Goal: Information Seeking & Learning: Learn about a topic

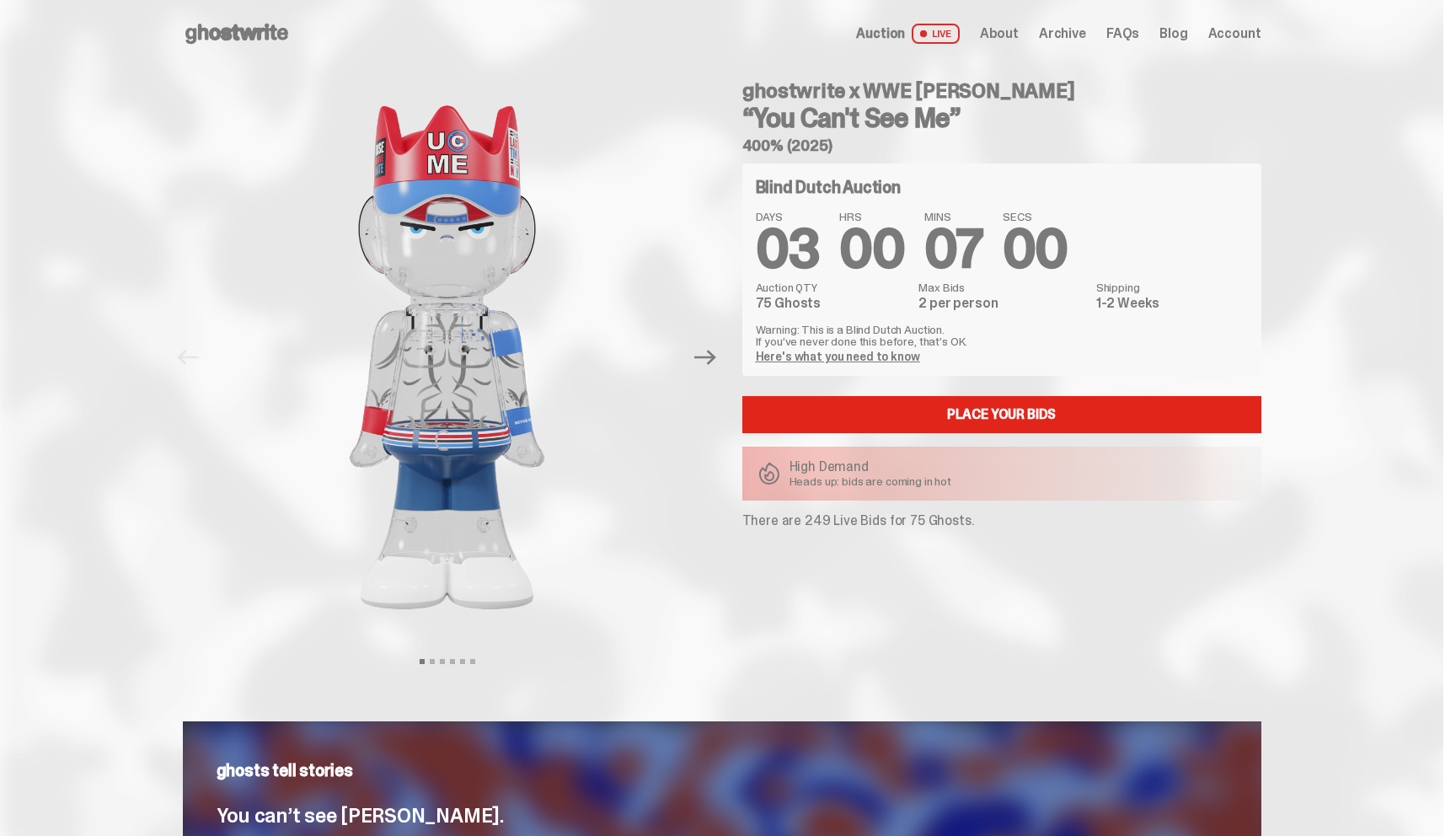
click at [248, 37] on use at bounding box center [237, 33] width 103 height 20
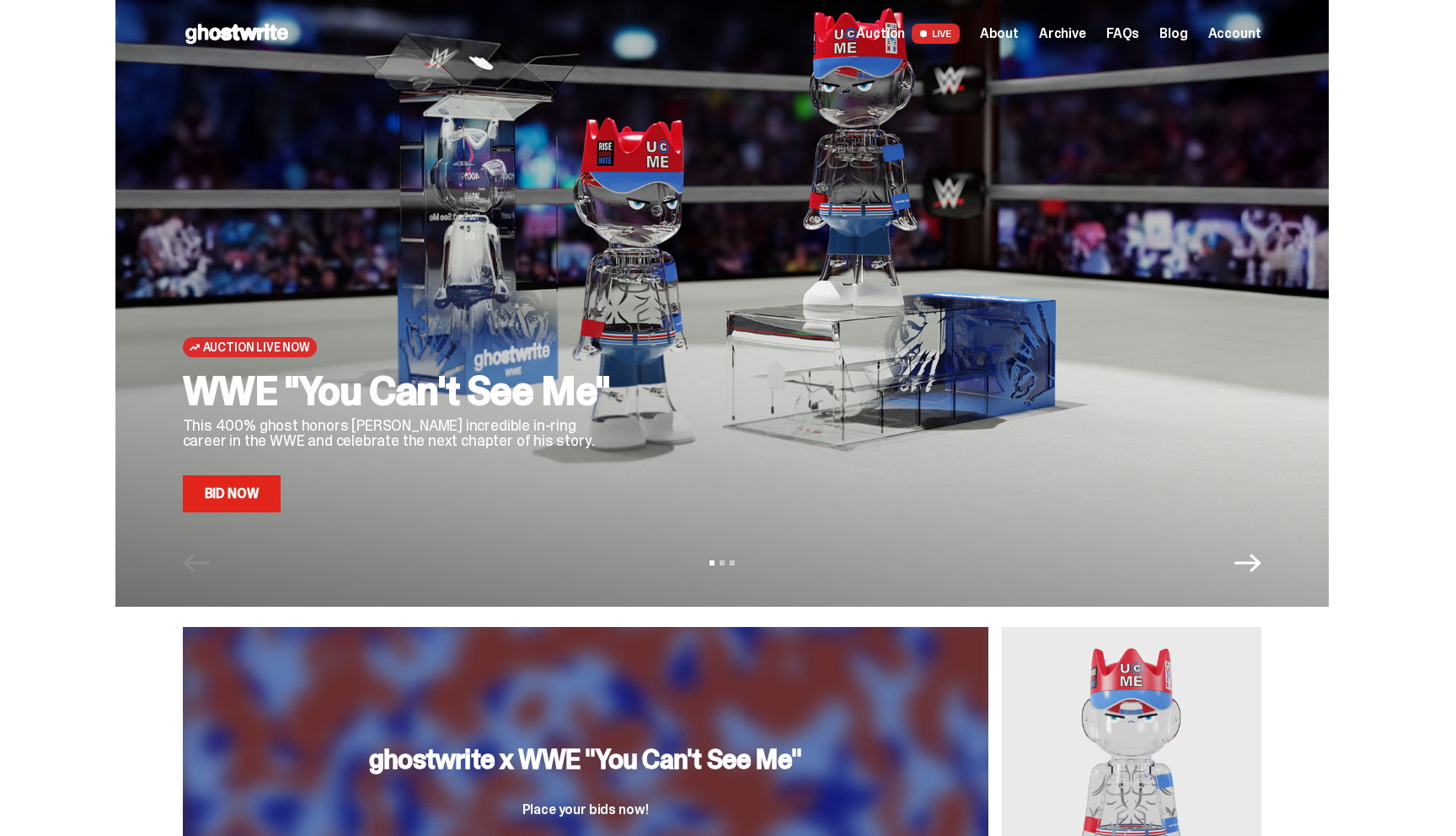
click at [248, 510] on link "Bid Now" at bounding box center [232, 493] width 98 height 37
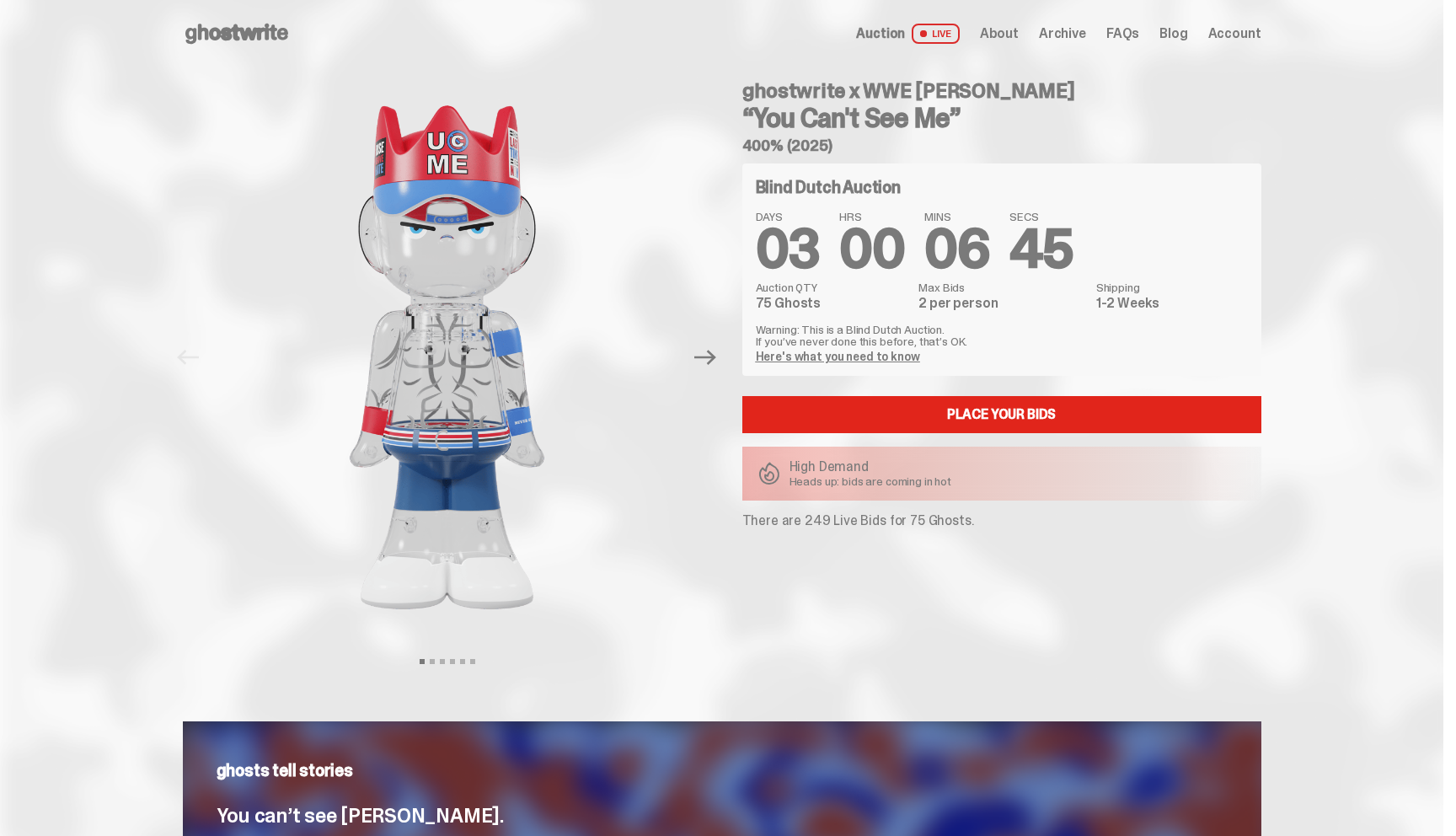
click at [1076, 27] on span "Archive" at bounding box center [1062, 33] width 47 height 13
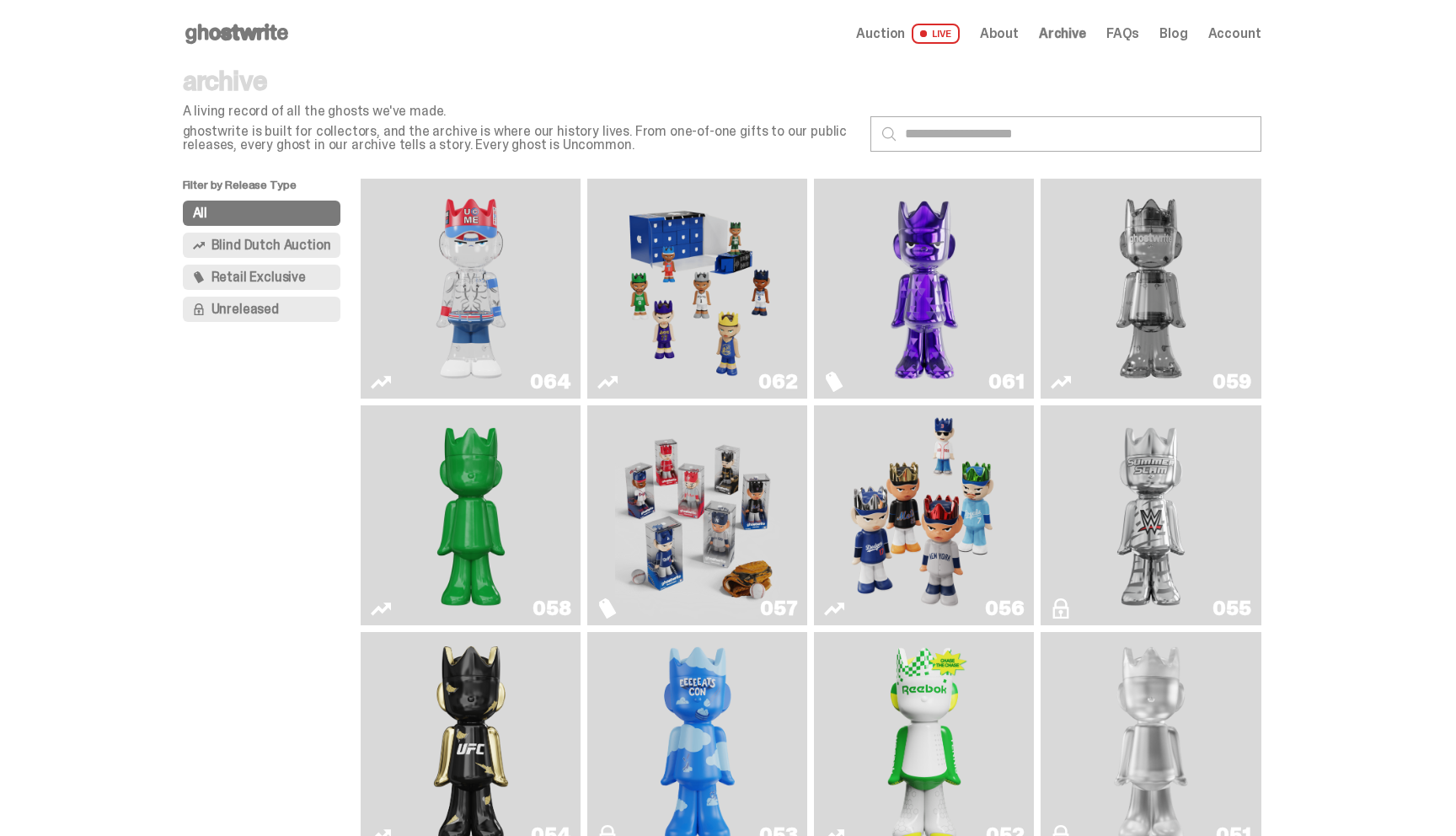
click at [1118, 290] on img "Two" at bounding box center [1151, 288] width 165 height 206
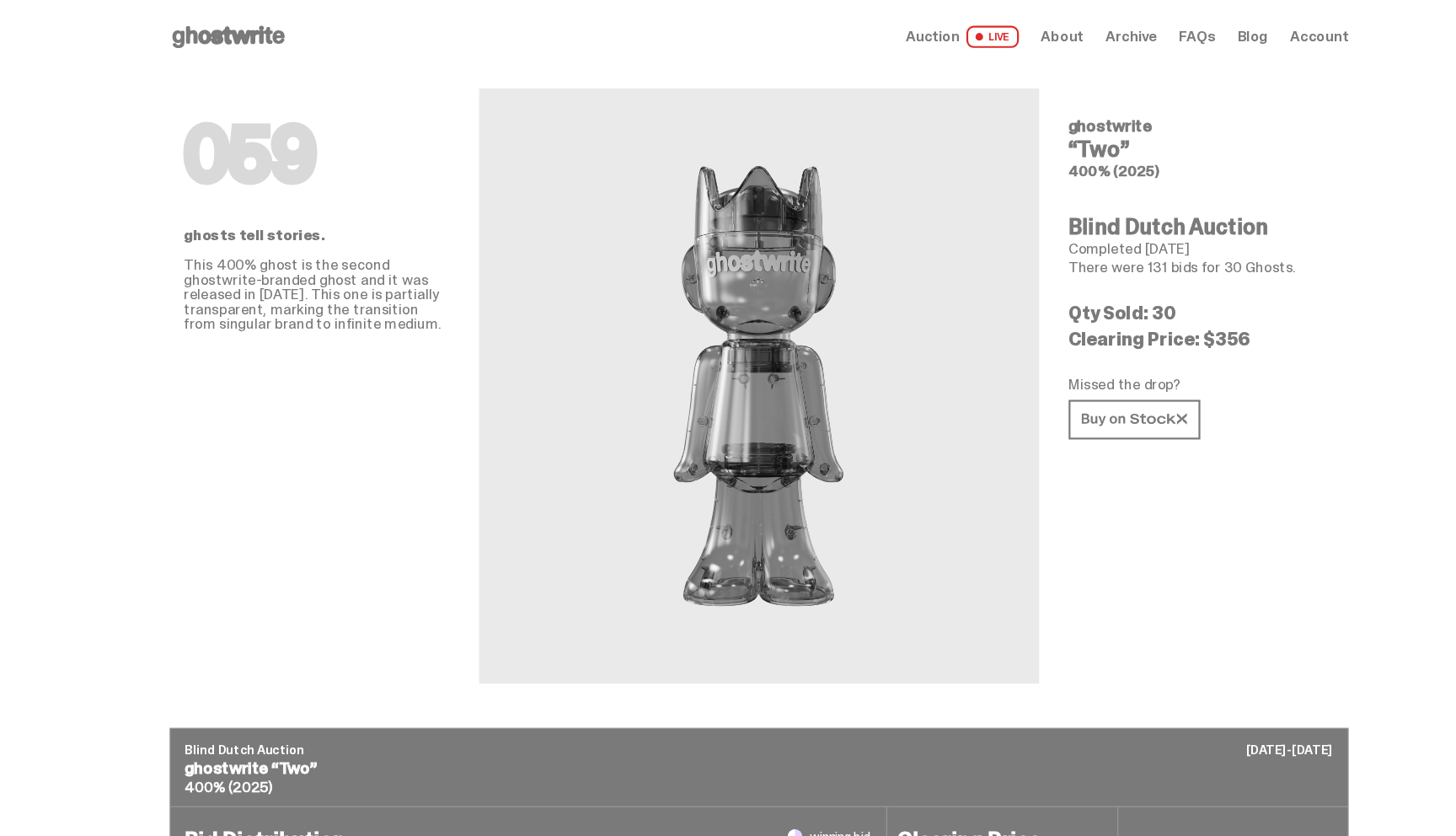
click at [1064, 33] on span "Archive" at bounding box center [1062, 33] width 47 height 13
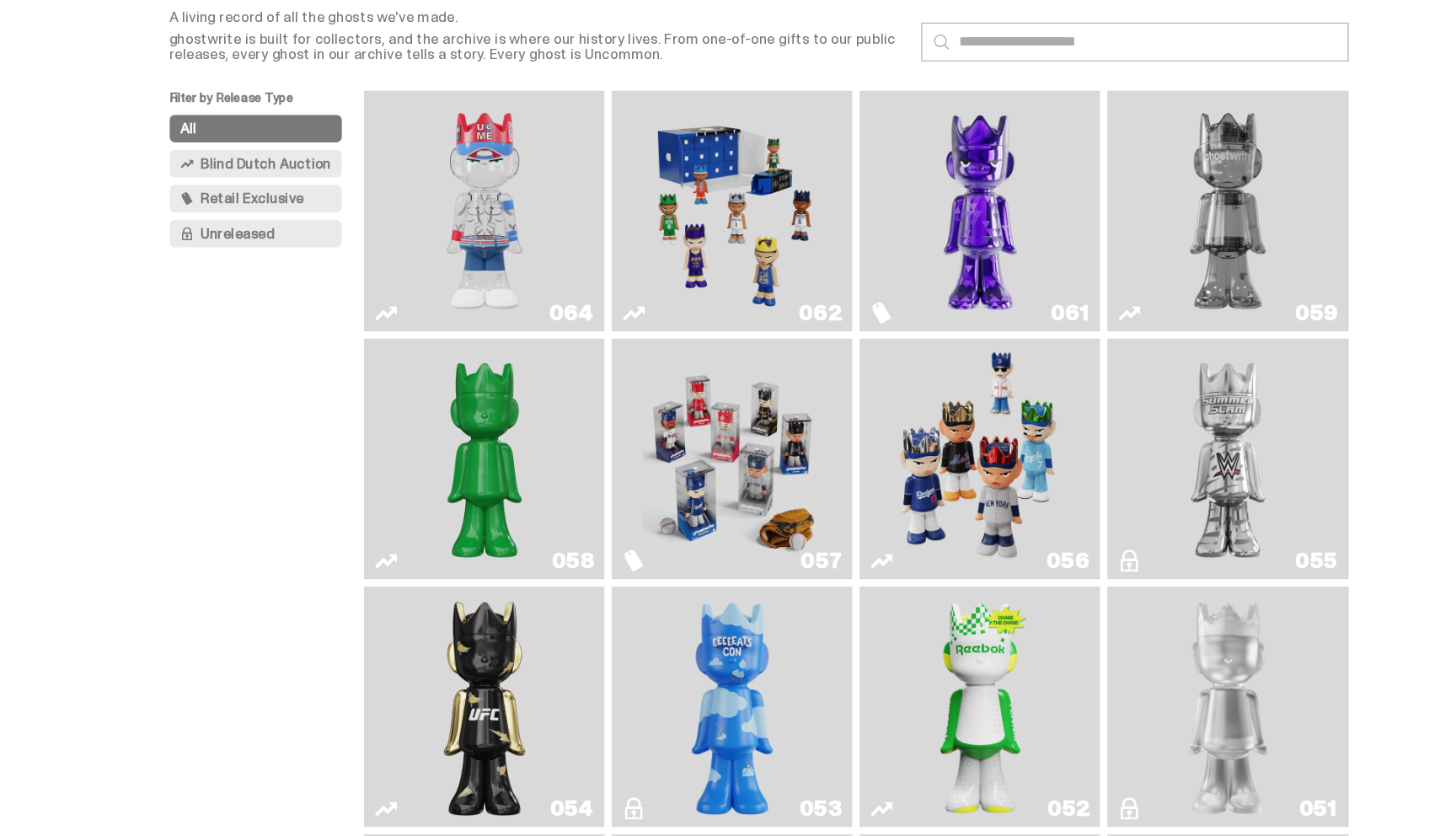
scroll to position [65, 0]
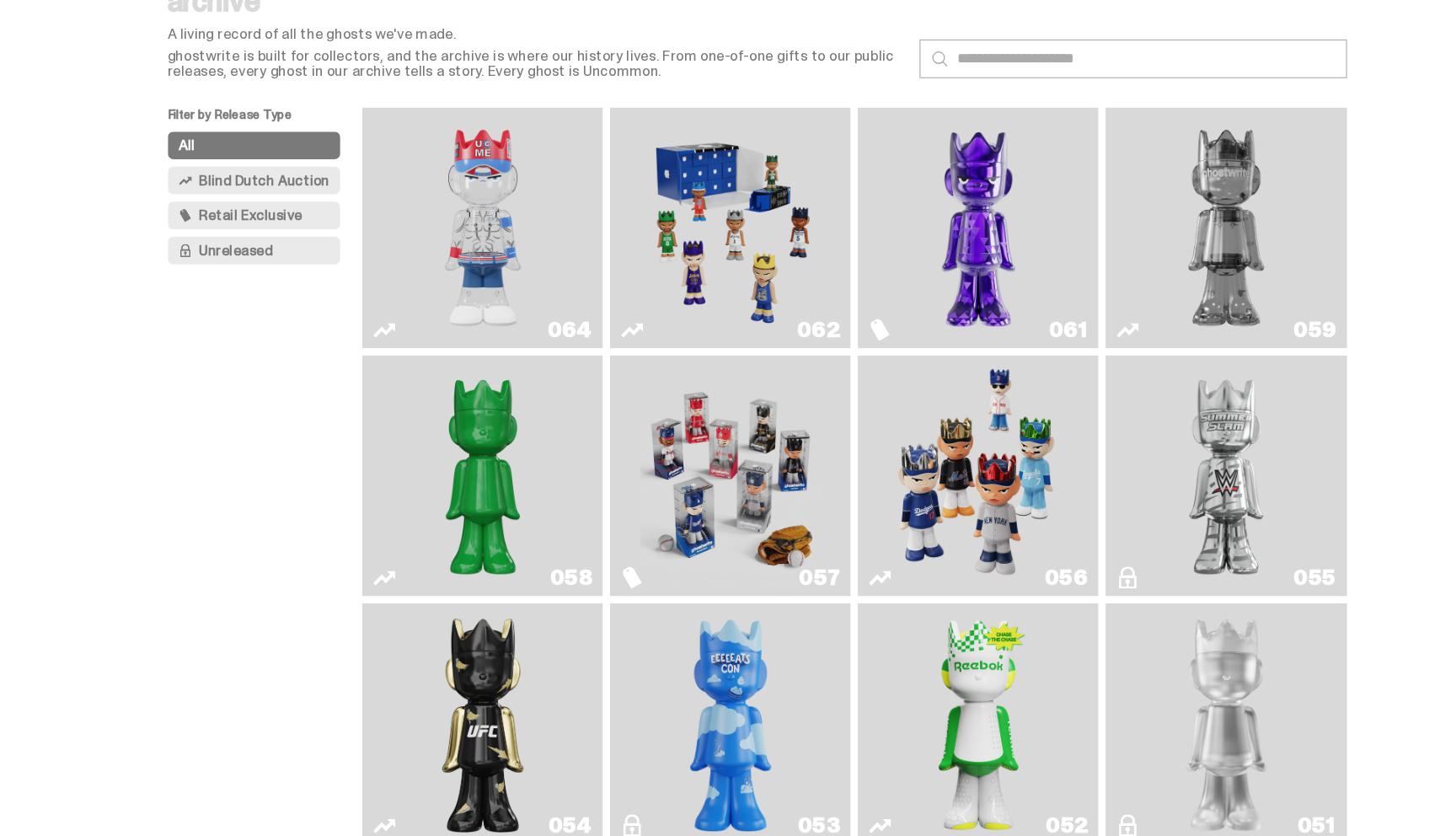
click at [658, 210] on img "Game Face (2025)" at bounding box center [697, 223] width 165 height 206
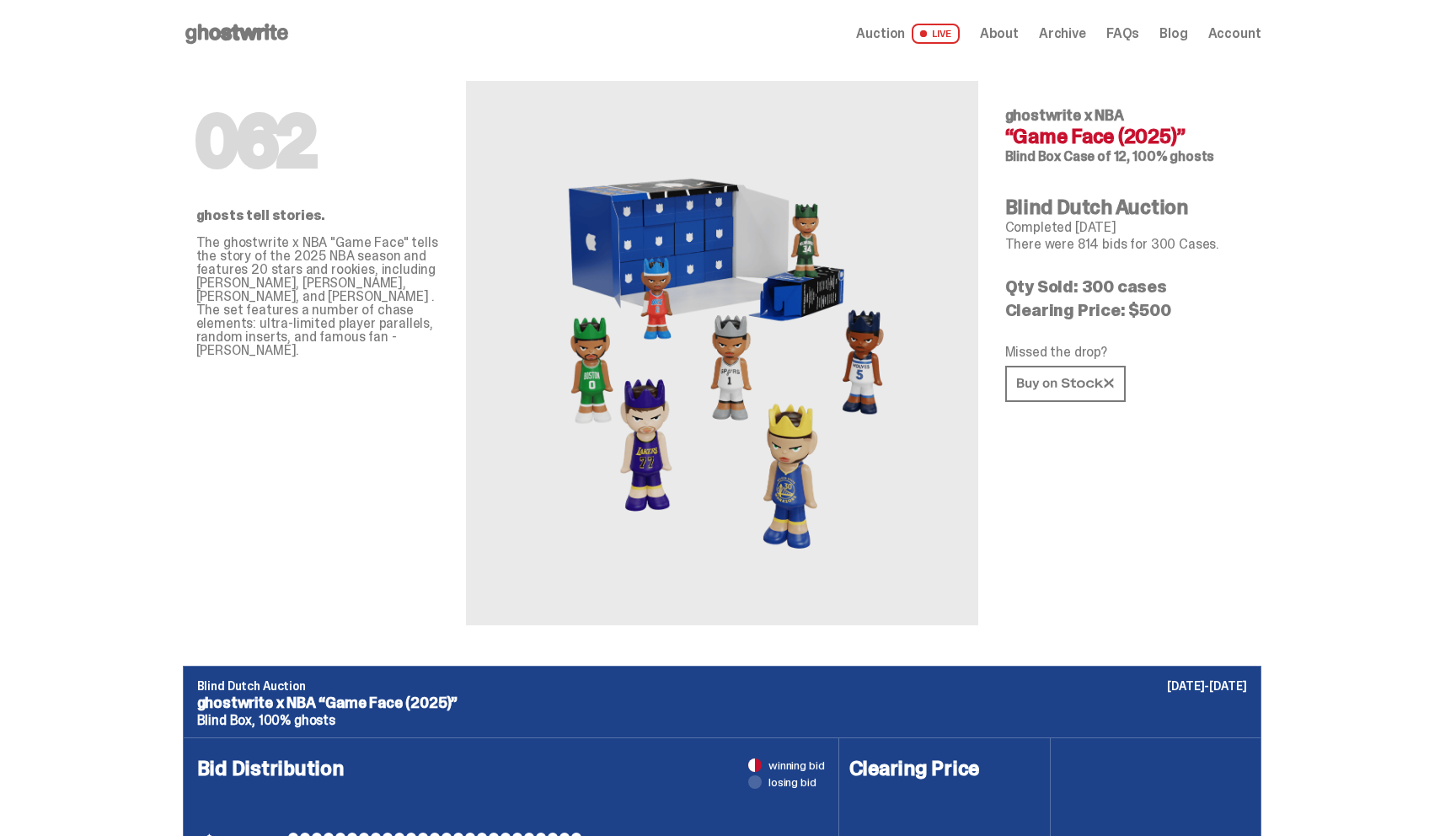
click at [1075, 30] on span "Archive" at bounding box center [1062, 33] width 47 height 13
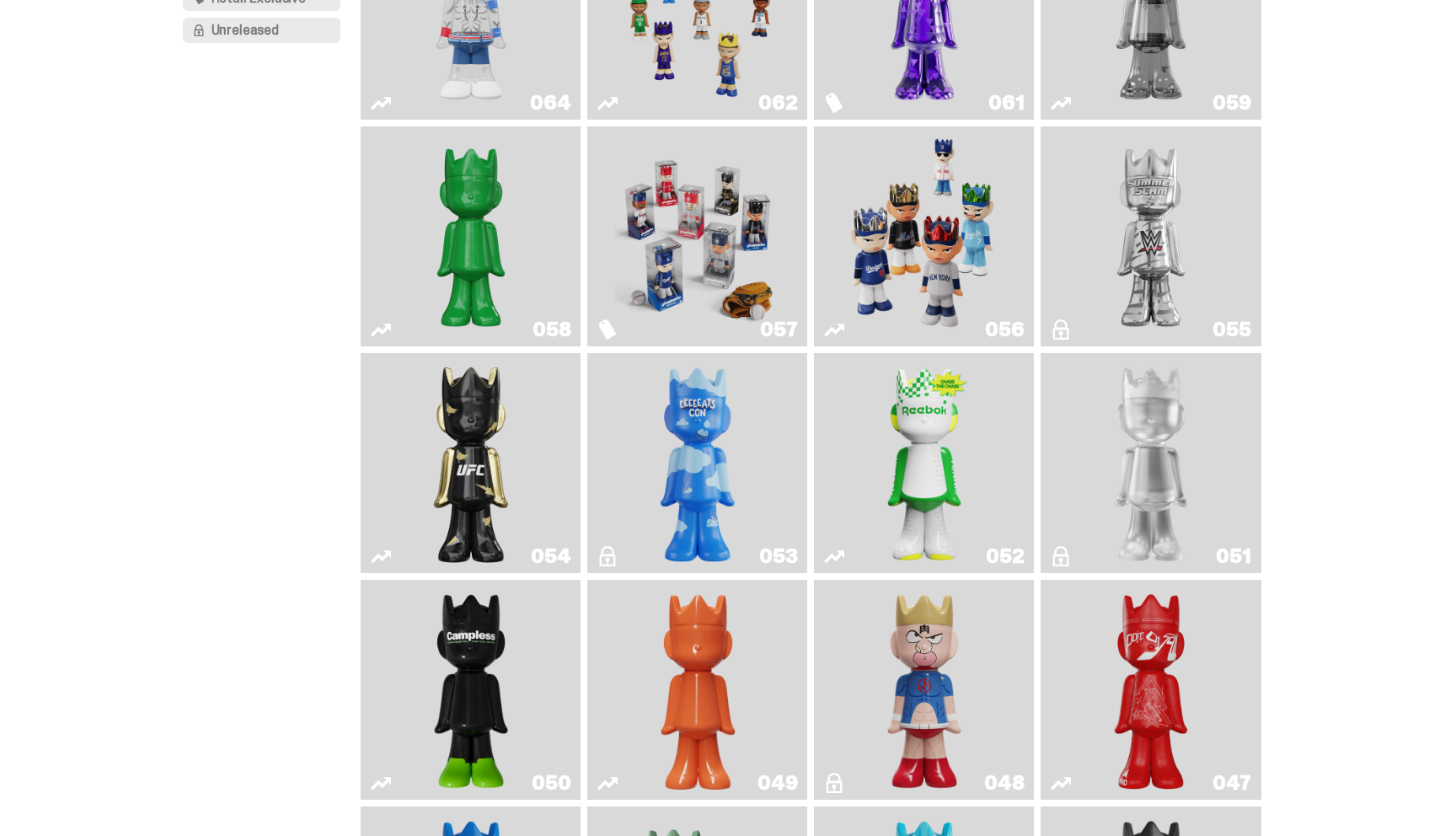
scroll to position [299, 0]
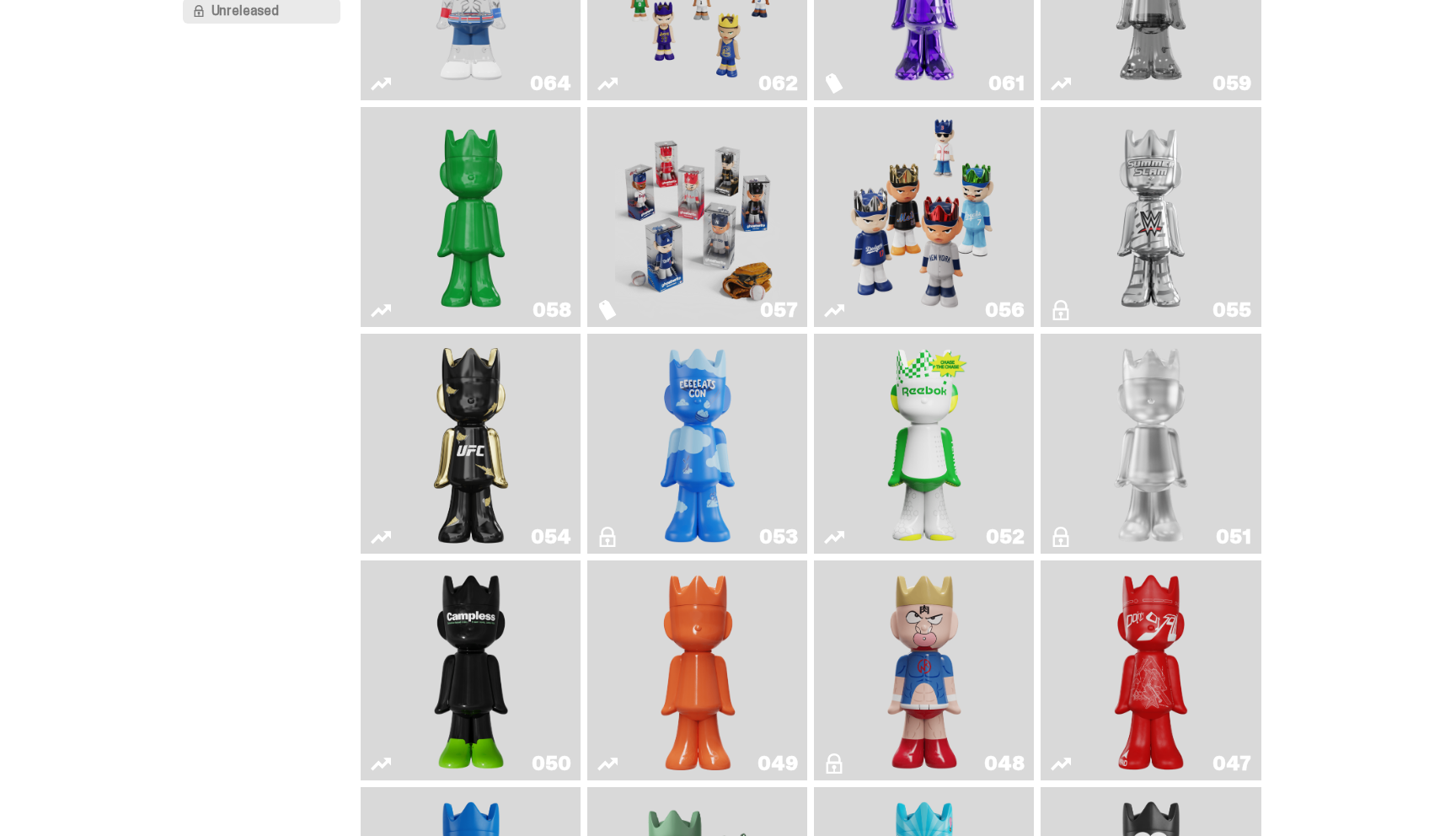
click at [486, 188] on img "Schrödinger's ghost: Sunday Green" at bounding box center [470, 217] width 165 height 206
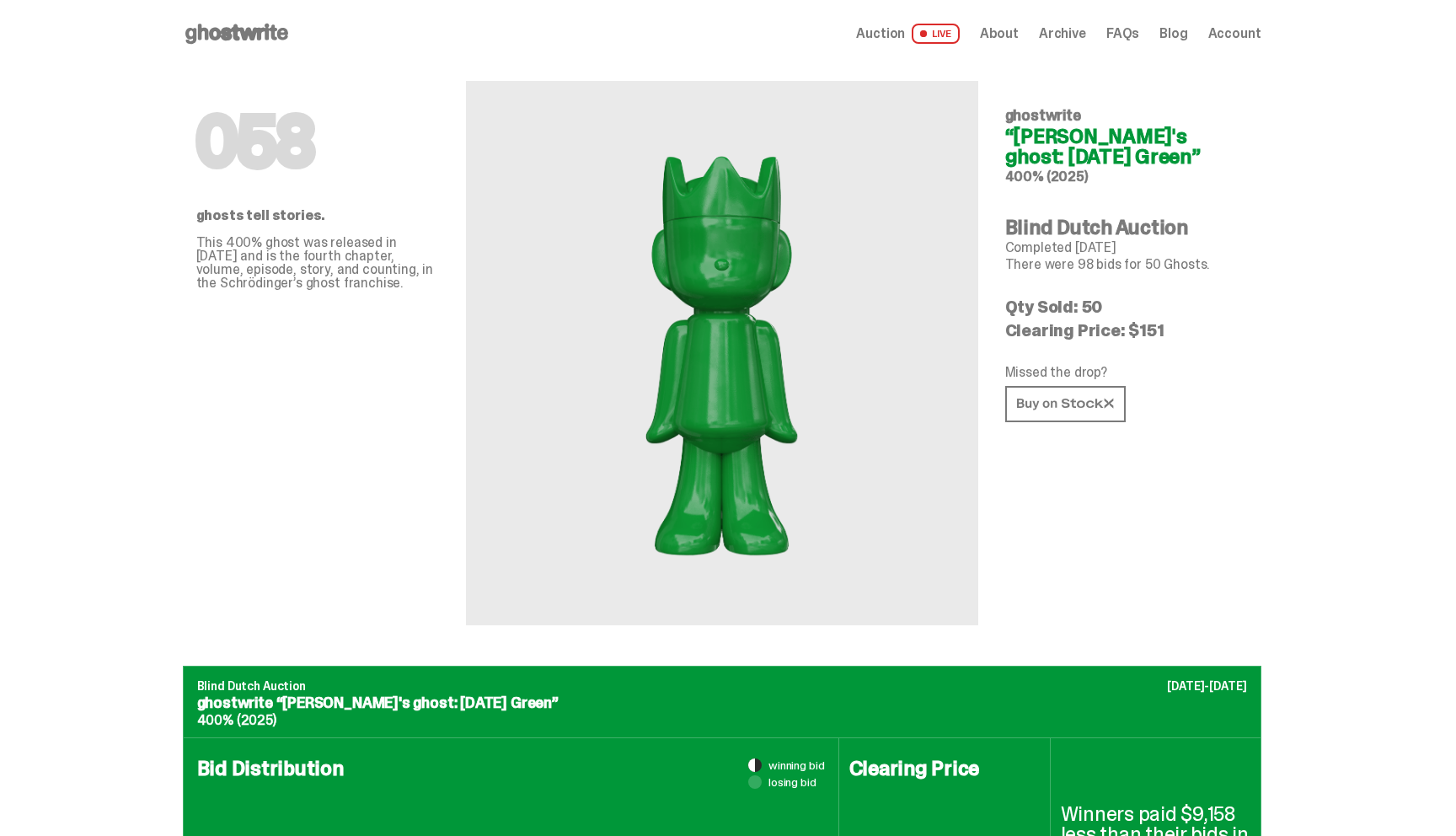
click at [1083, 36] on span "Archive" at bounding box center [1062, 33] width 47 height 13
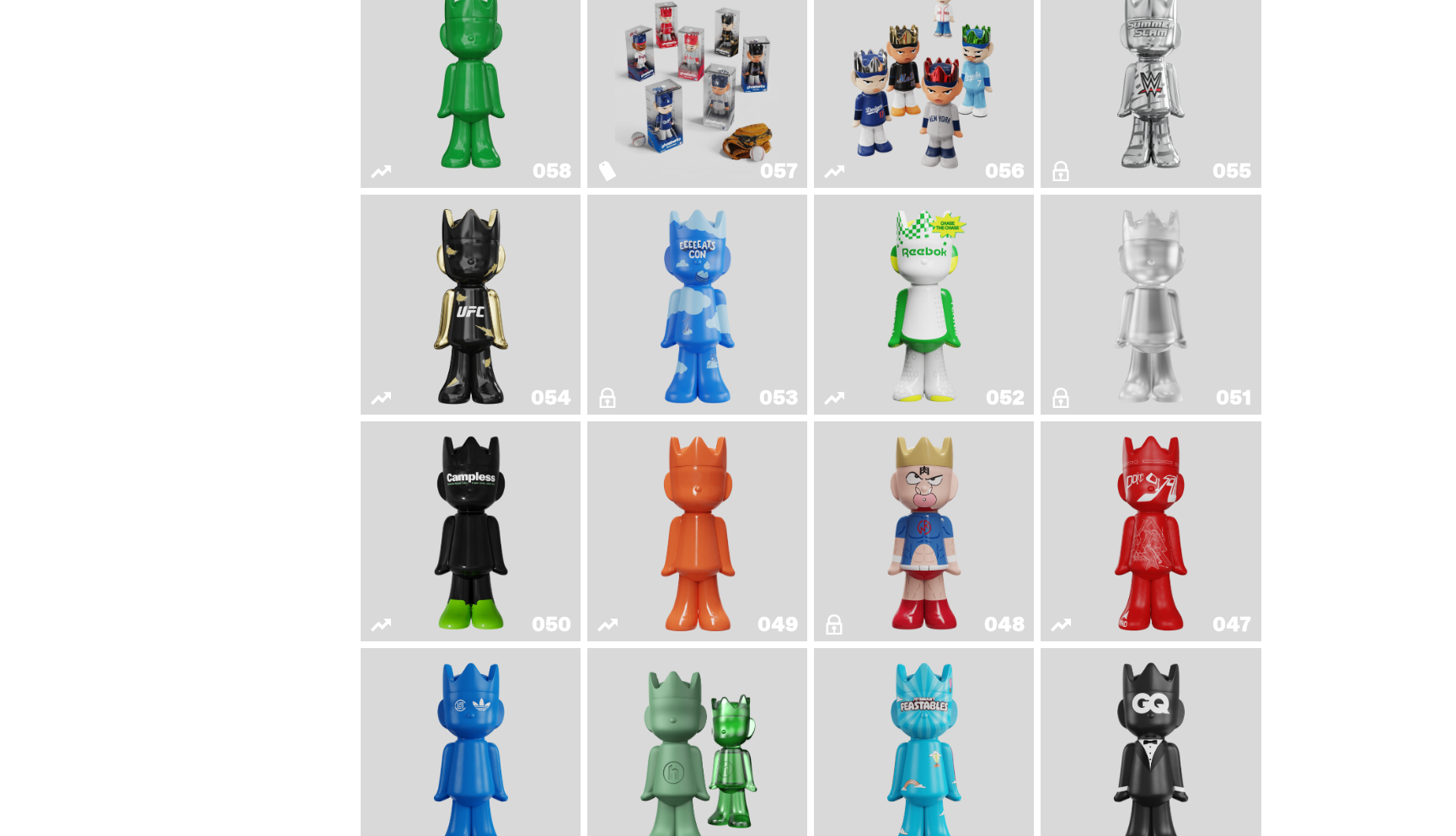
scroll to position [482, 0]
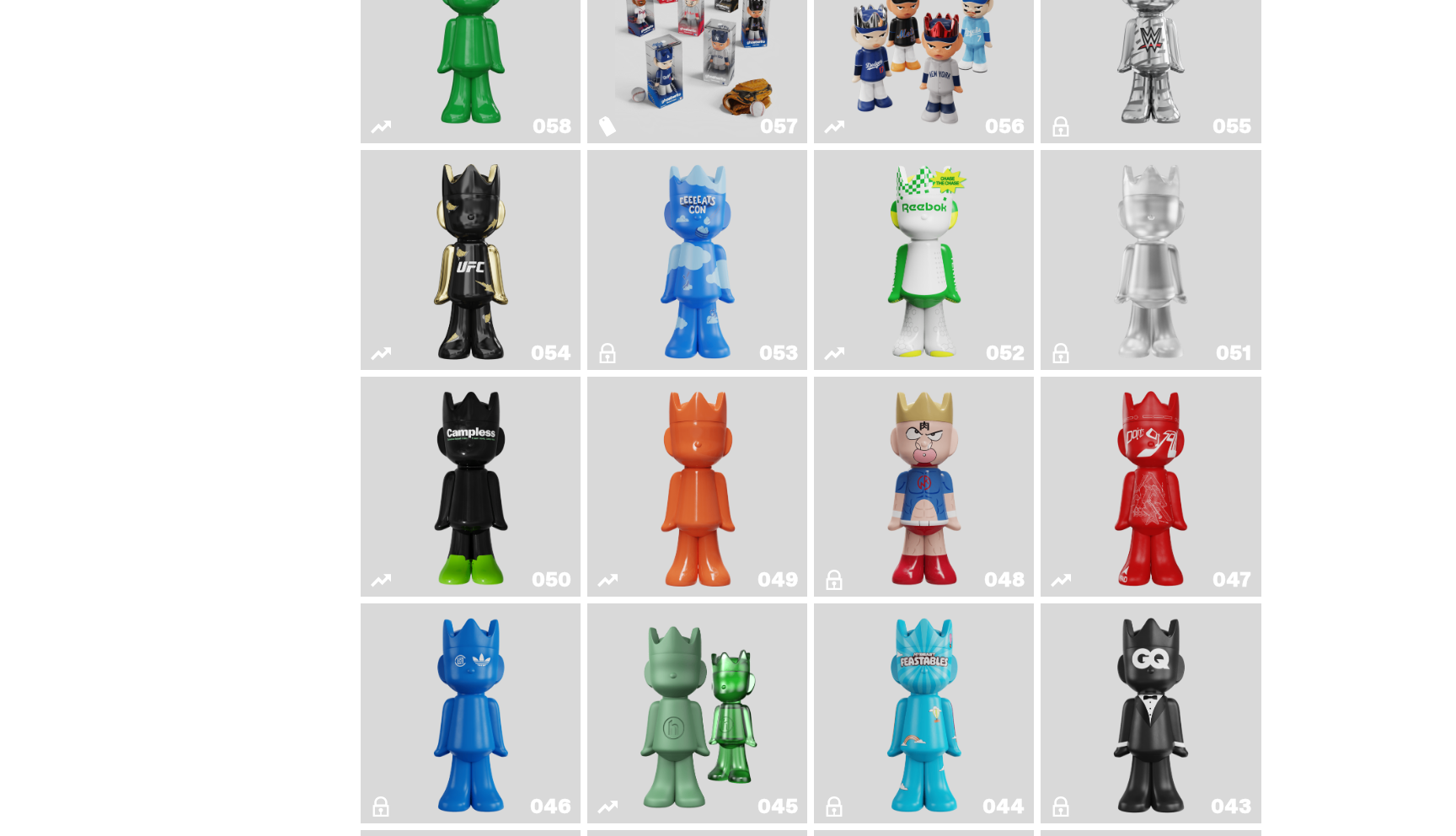
click at [480, 224] on img "Ruby" at bounding box center [471, 260] width 90 height 206
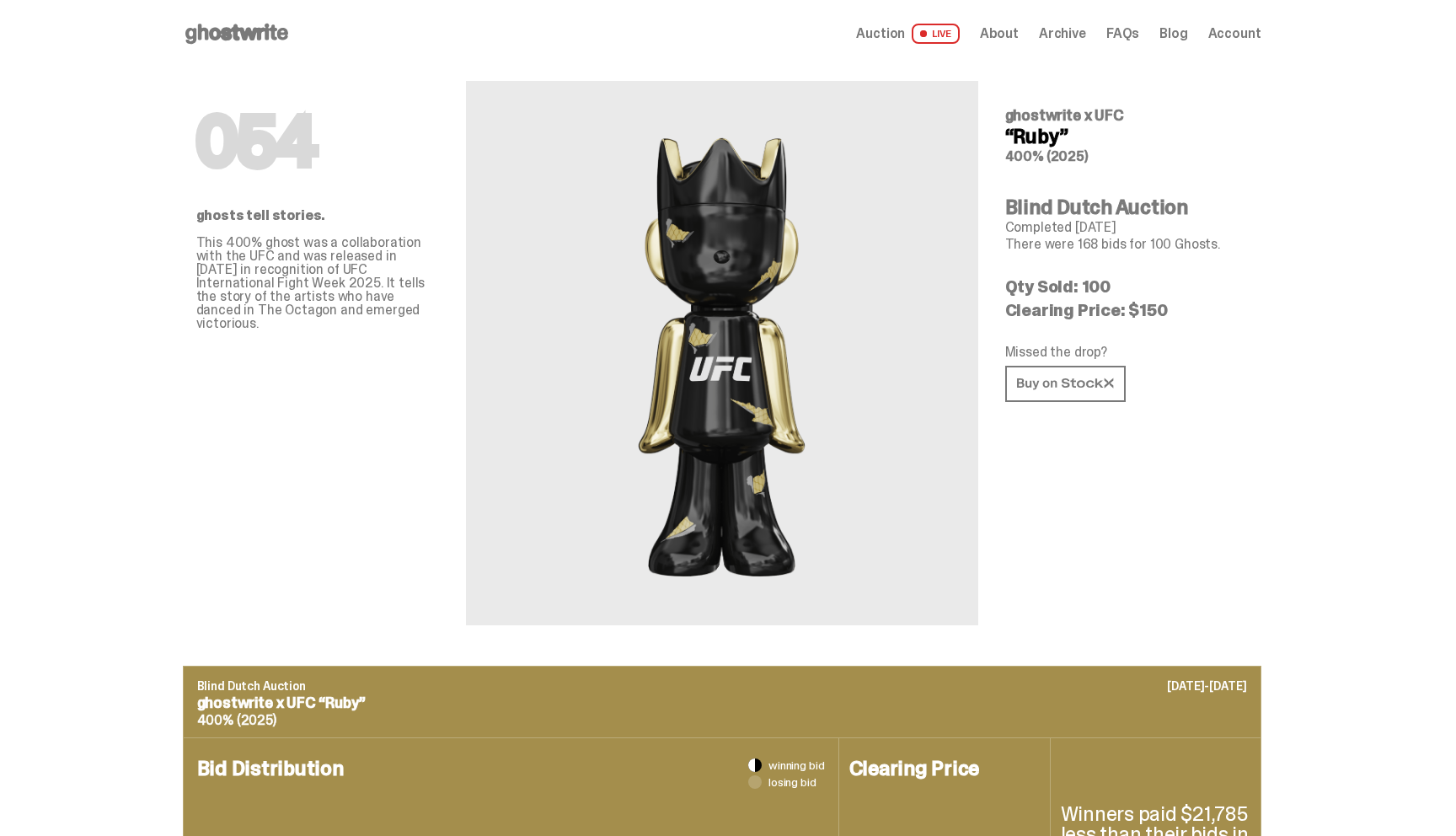
click at [892, 33] on span "Auction" at bounding box center [880, 33] width 49 height 13
